Goal: Task Accomplishment & Management: Use online tool/utility

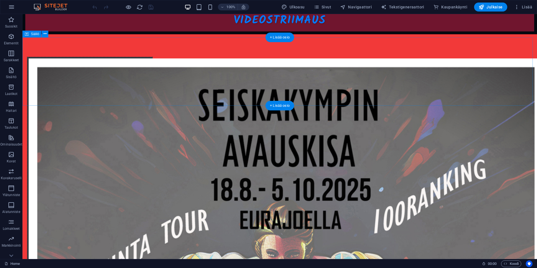
scroll to position [337, 0]
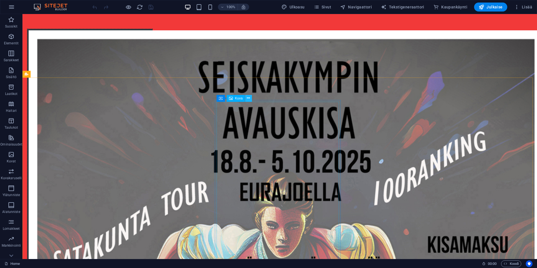
click at [248, 98] on icon at bounding box center [248, 98] width 3 height 6
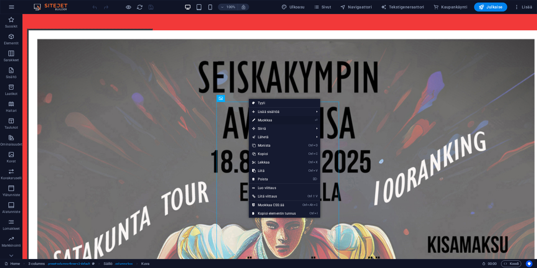
click at [257, 117] on link "⏎ Muokkaa" at bounding box center [274, 120] width 50 height 8
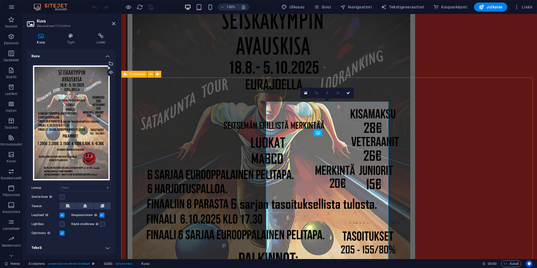
scroll to position [301, 0]
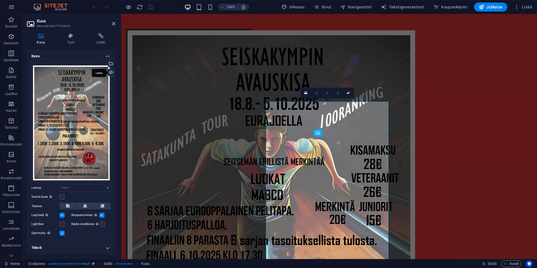
click at [109, 72] on div "Lataa" at bounding box center [110, 73] width 8 height 8
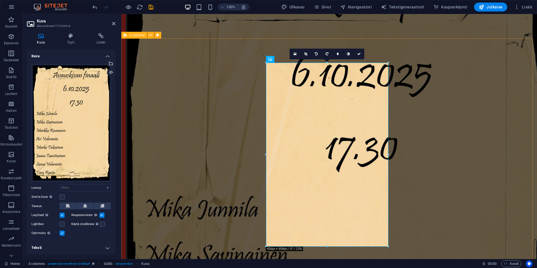
scroll to position [385, 0]
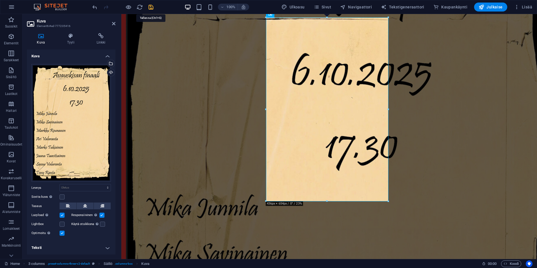
click at [150, 4] on icon "save" at bounding box center [151, 7] width 6 height 6
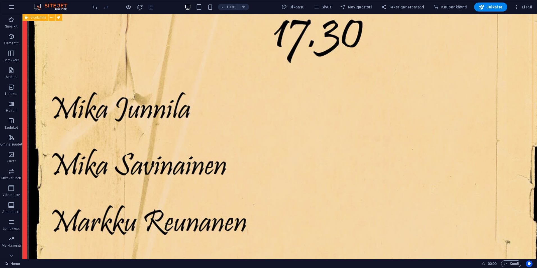
scroll to position [534, 0]
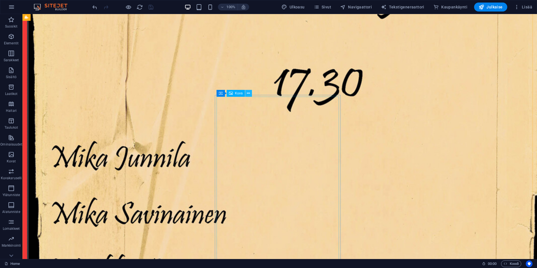
click at [249, 93] on icon at bounding box center [248, 93] width 3 height 6
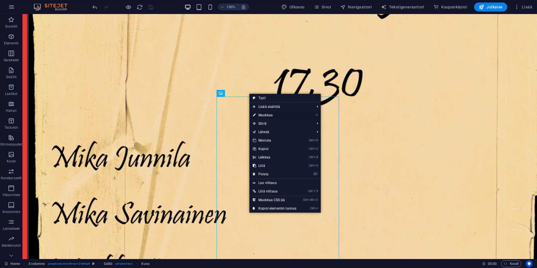
click at [267, 115] on link "⏎ Muokkaa" at bounding box center [275, 115] width 50 height 8
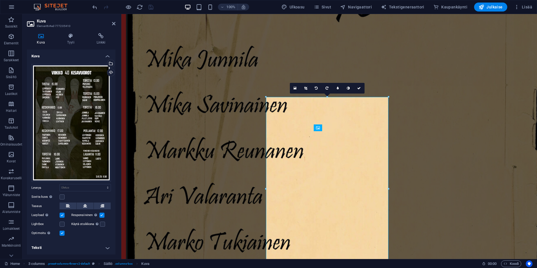
scroll to position [498, 0]
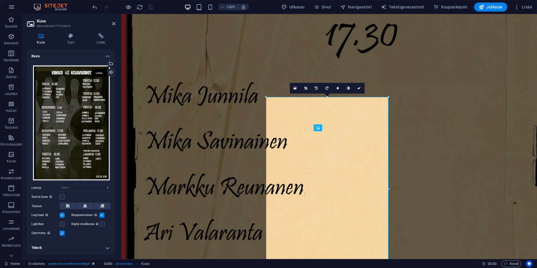
click at [110, 73] on div "Lataa" at bounding box center [110, 73] width 8 height 8
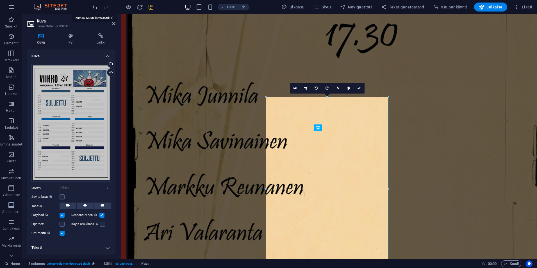
click at [95, 7] on icon "undo" at bounding box center [95, 7] width 6 height 6
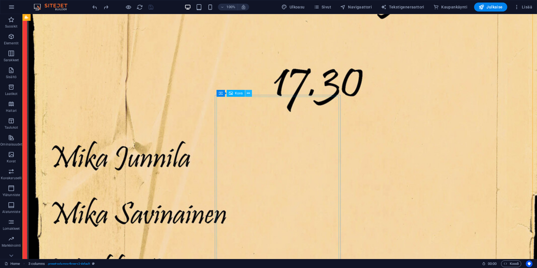
click at [250, 94] on icon at bounding box center [248, 93] width 3 height 6
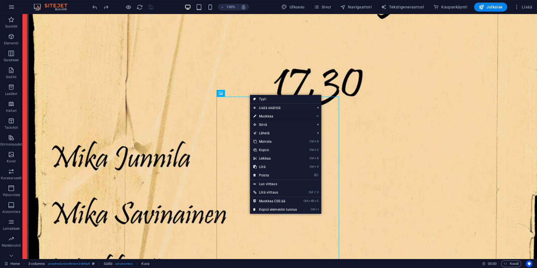
click at [269, 116] on link "⏎ Muokkaa" at bounding box center [275, 116] width 50 height 8
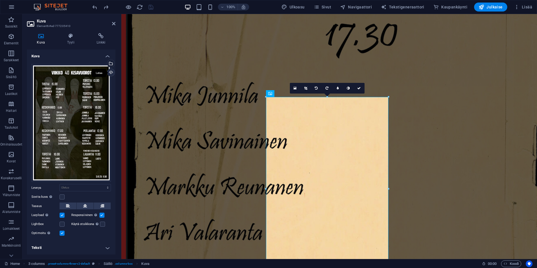
click at [108, 73] on div "Lataa" at bounding box center [110, 73] width 8 height 8
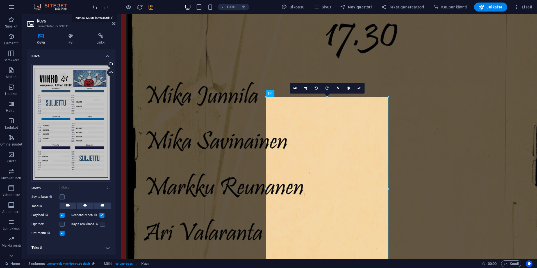
click at [93, 6] on icon "undo" at bounding box center [95, 7] width 6 height 6
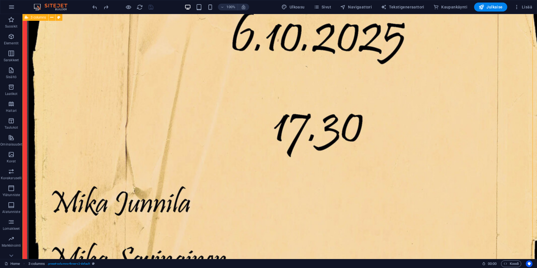
scroll to position [534, 0]
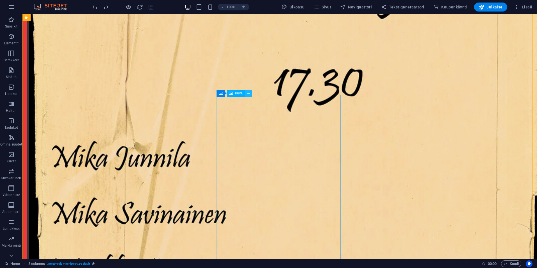
click at [250, 94] on icon at bounding box center [248, 93] width 3 height 6
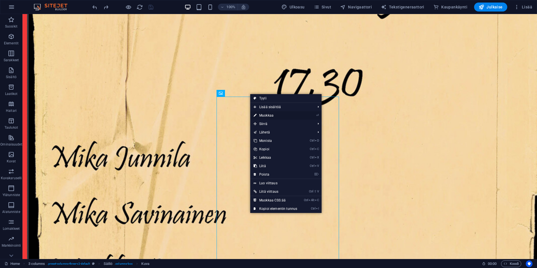
click at [264, 114] on link "⏎ Muokkaa" at bounding box center [275, 115] width 50 height 8
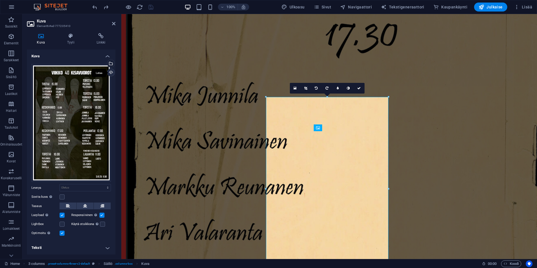
click at [108, 71] on div "Lataa" at bounding box center [110, 73] width 8 height 8
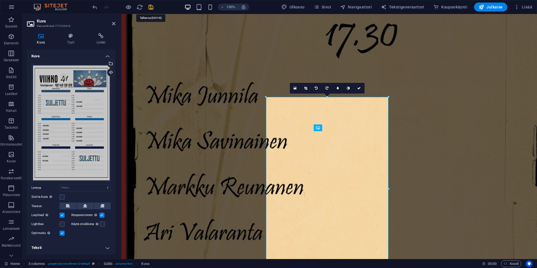
click at [151, 9] on icon "save" at bounding box center [151, 7] width 6 height 6
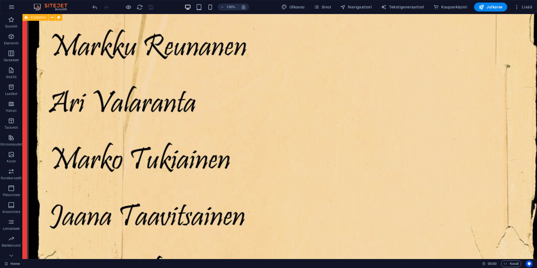
scroll to position [731, 0]
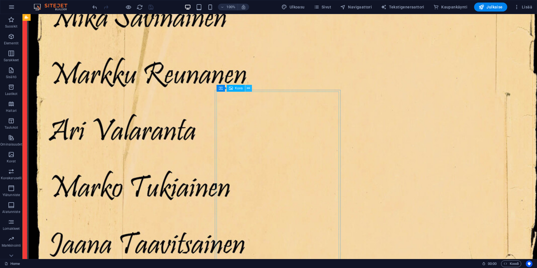
click at [249, 89] on icon at bounding box center [248, 88] width 3 height 6
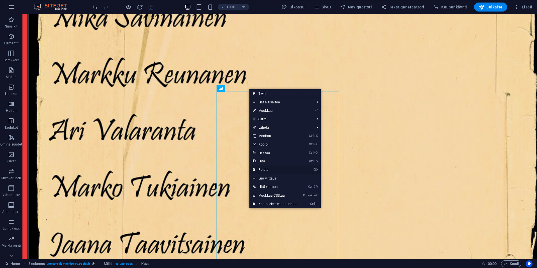
click at [266, 168] on link "⌦ Poista" at bounding box center [275, 170] width 50 height 8
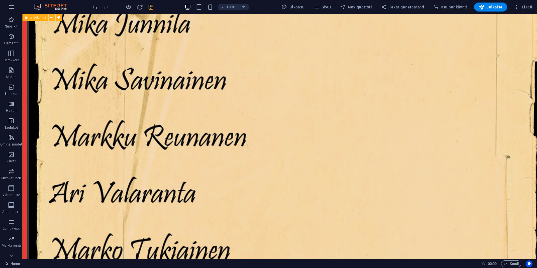
scroll to position [754, 0]
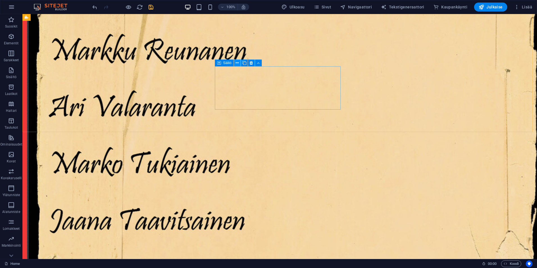
click at [236, 64] on icon at bounding box center [237, 63] width 3 height 6
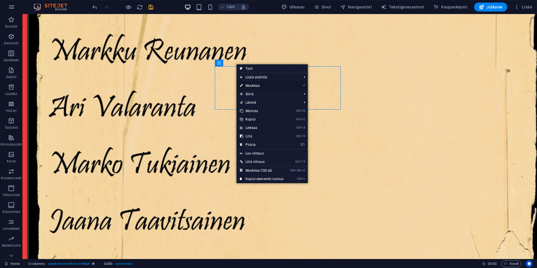
click at [245, 85] on link "⏎ Muokkaa" at bounding box center [262, 86] width 50 height 8
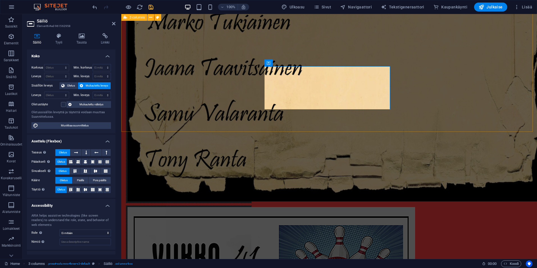
scroll to position [718, 0]
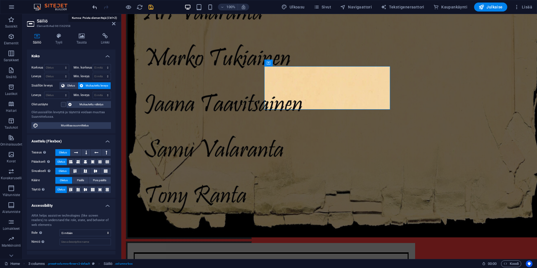
click at [95, 6] on icon "undo" at bounding box center [95, 7] width 6 height 6
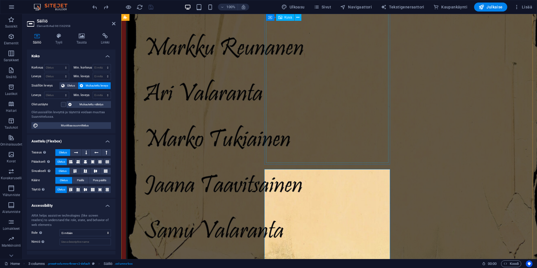
scroll to position [662, 0]
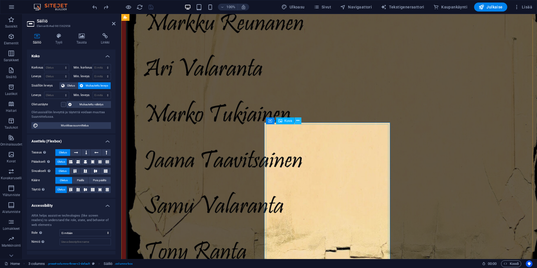
click at [298, 121] on icon at bounding box center [298, 121] width 3 height 6
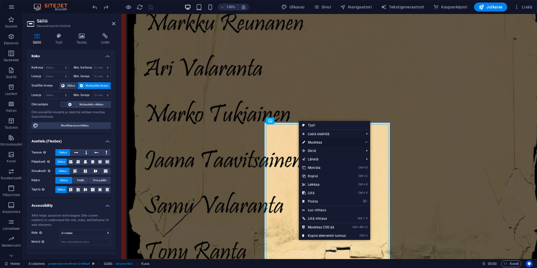
click at [319, 141] on link "⏎ Muokkaa" at bounding box center [324, 142] width 50 height 8
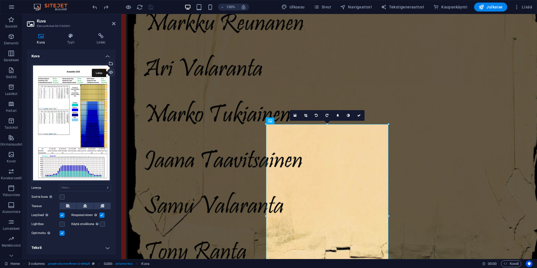
click at [110, 73] on div "Lataa" at bounding box center [110, 73] width 8 height 8
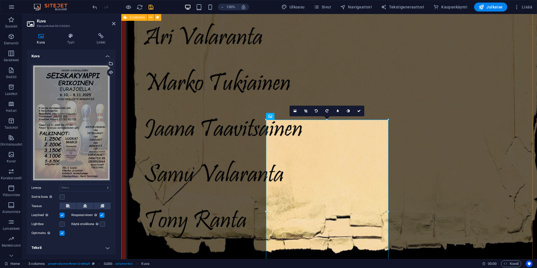
scroll to position [746, 0]
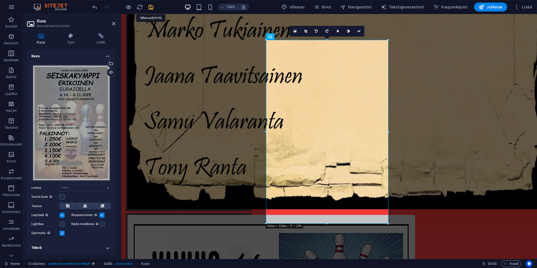
click at [150, 9] on icon "save" at bounding box center [151, 7] width 6 height 6
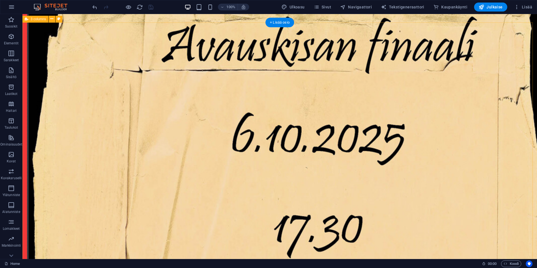
scroll to position [392, 0]
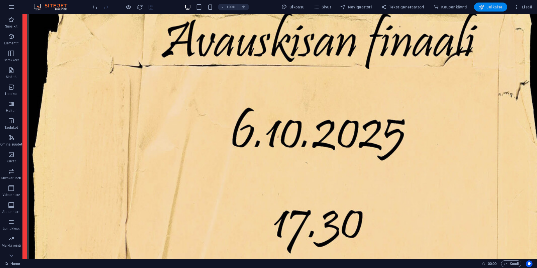
click at [497, 6] on span "Julkaise" at bounding box center [491, 7] width 24 height 6
